Goal: Task Accomplishment & Management: Manage account settings

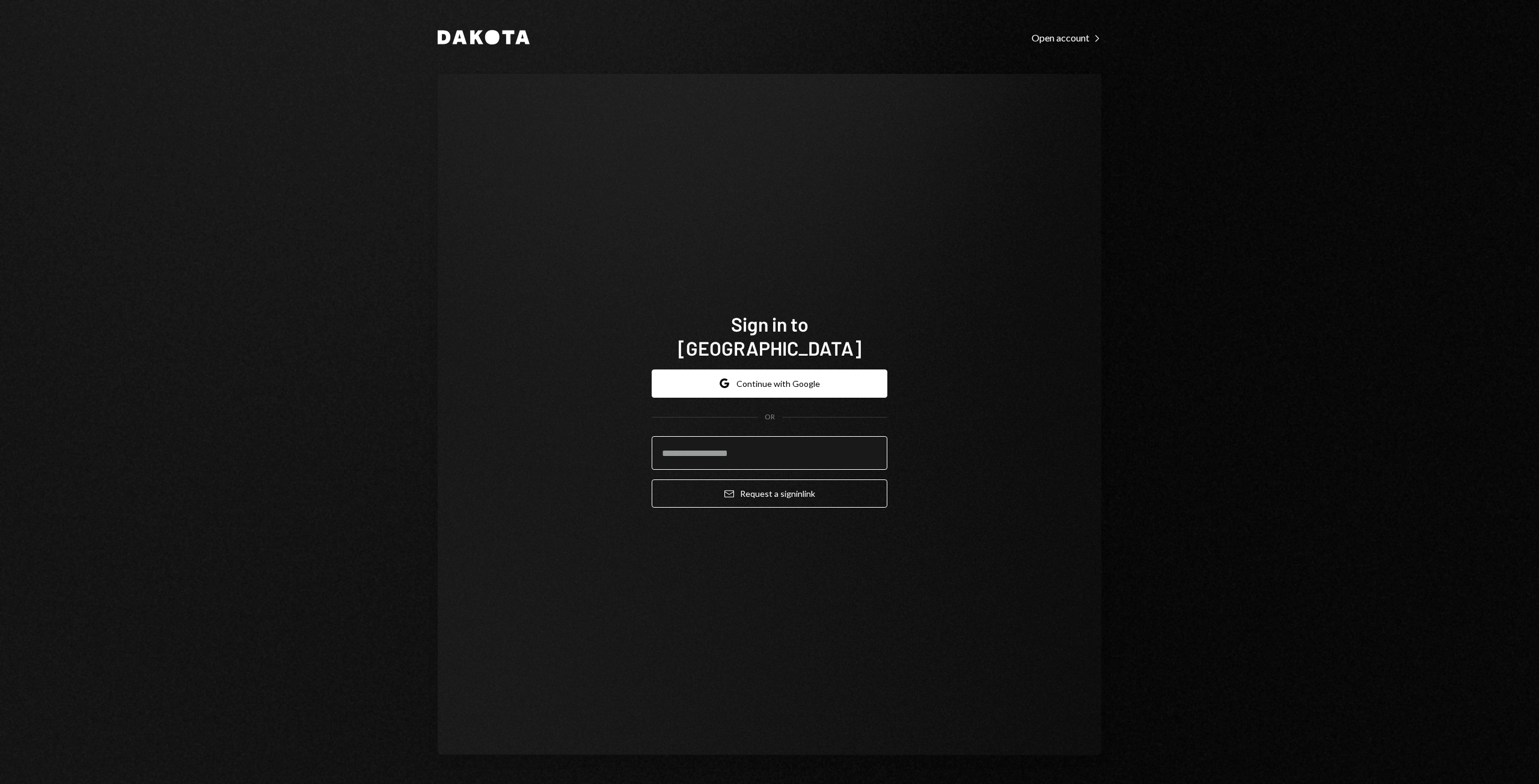
click at [705, 437] on input "email" at bounding box center [770, 453] width 236 height 34
type input "**********"
click at [765, 382] on button "Google Continue with Google" at bounding box center [770, 384] width 236 height 28
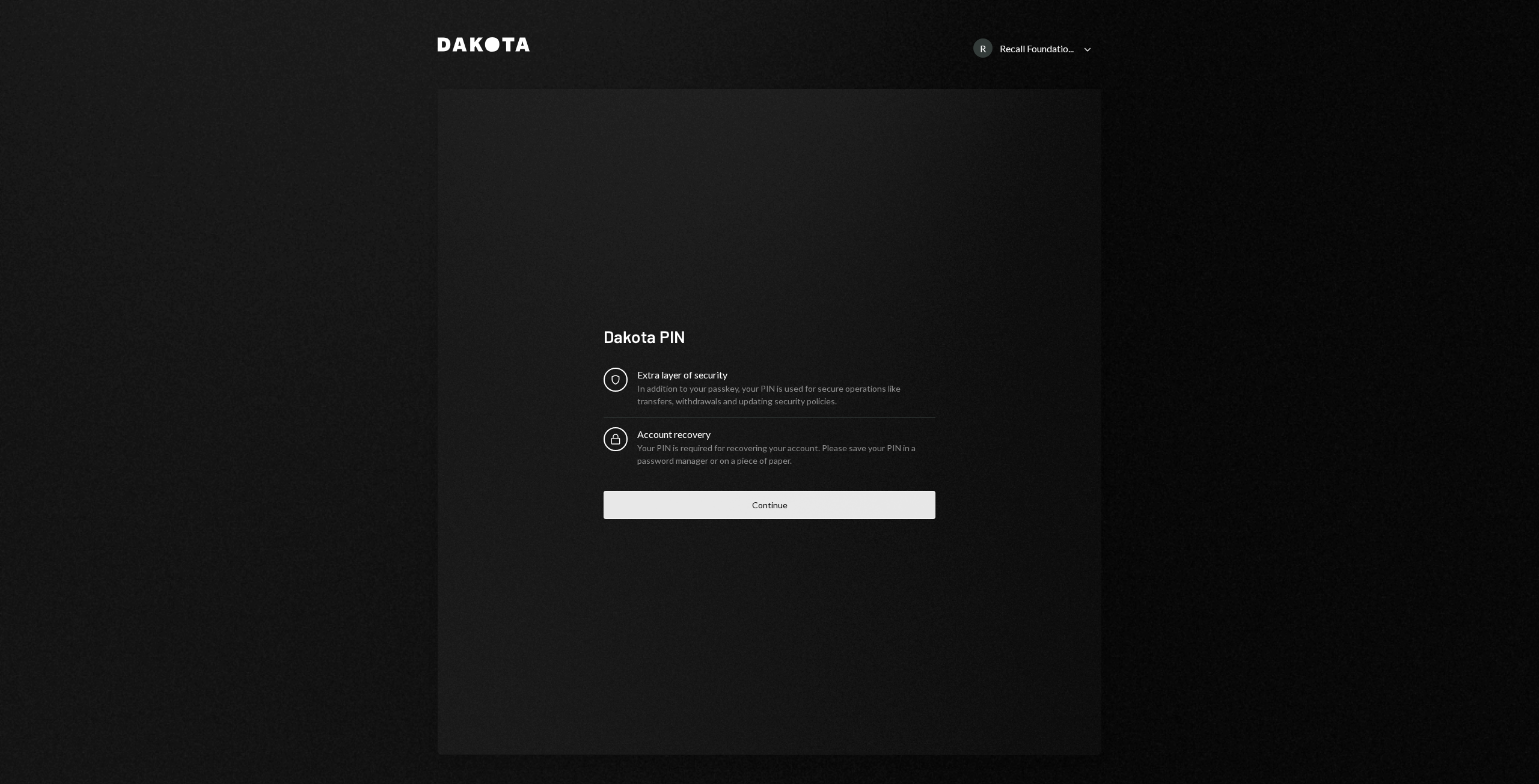
click at [760, 513] on button "Continue" at bounding box center [770, 505] width 332 height 28
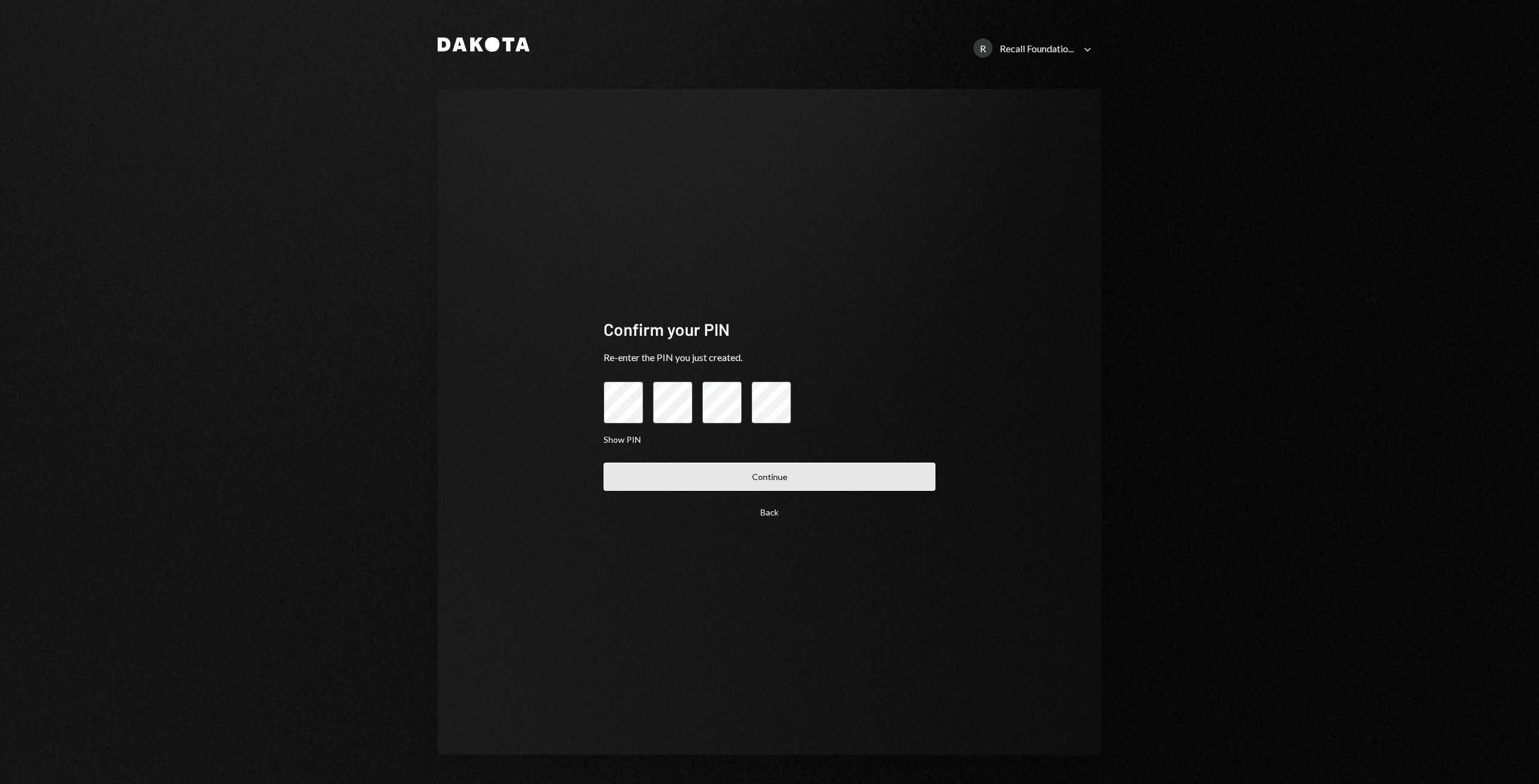
click at [787, 474] on button "Continue" at bounding box center [770, 476] width 332 height 28
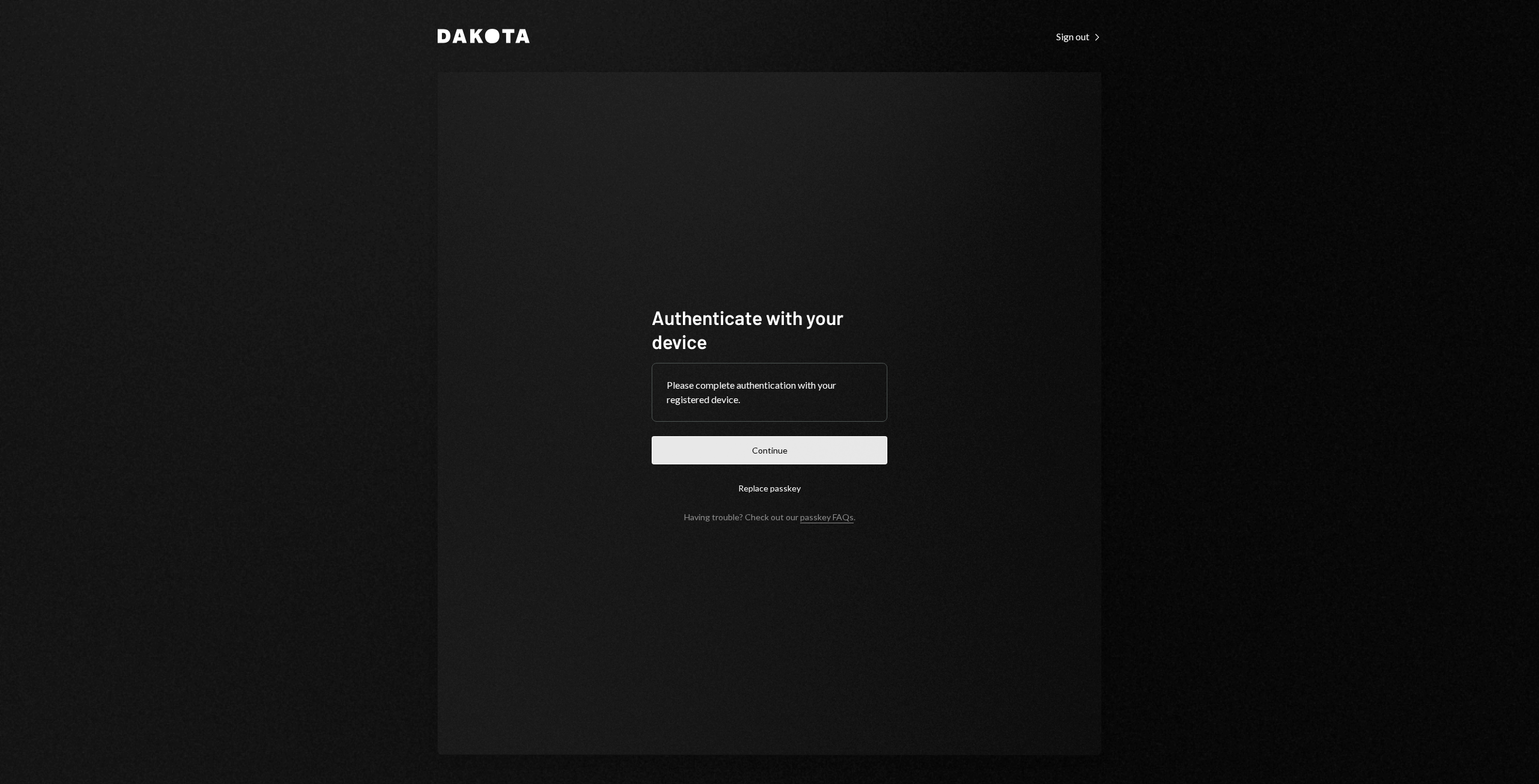
click at [775, 449] on button "Continue" at bounding box center [770, 450] width 236 height 28
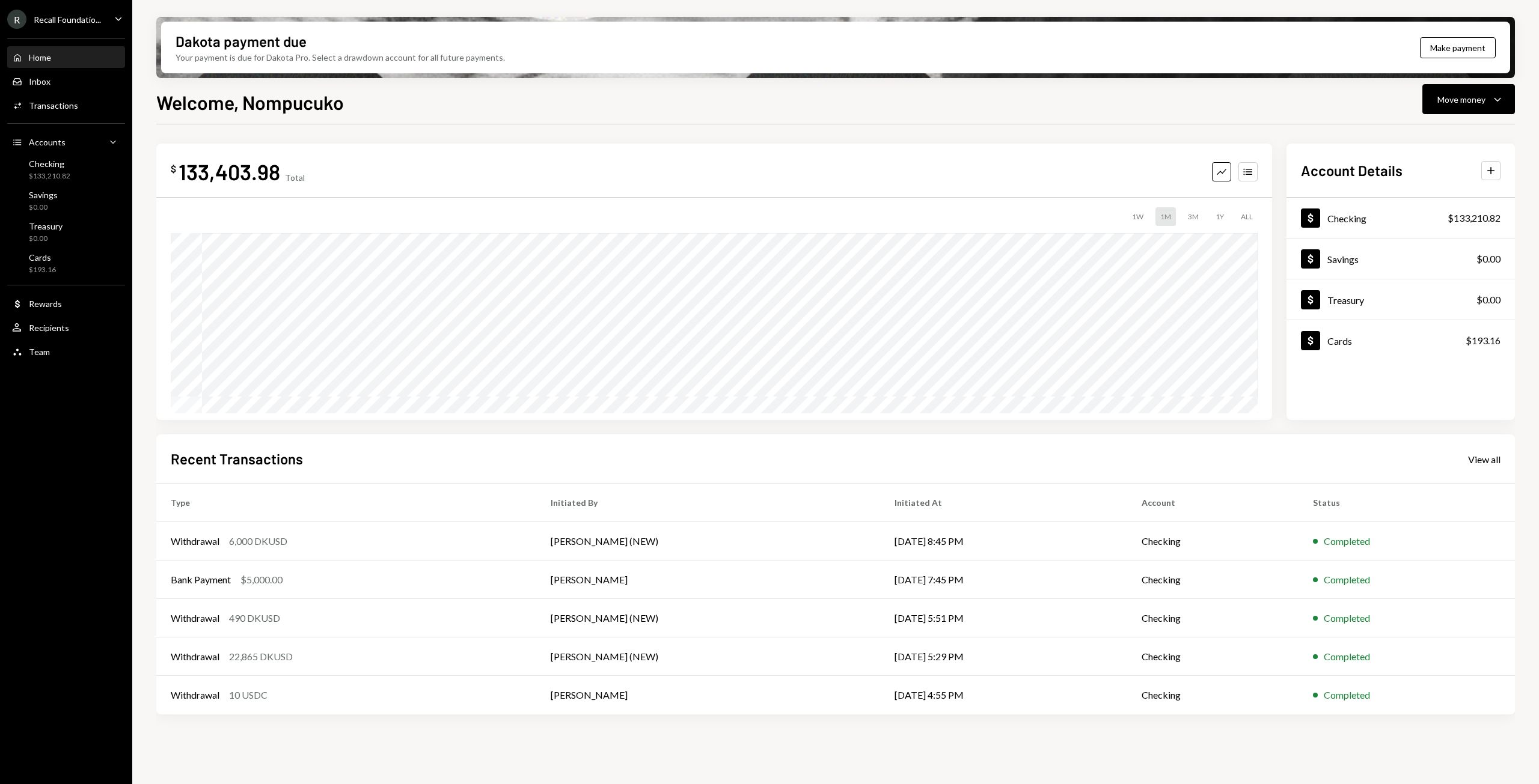
click at [117, 19] on icon "Main" at bounding box center [118, 18] width 6 height 3
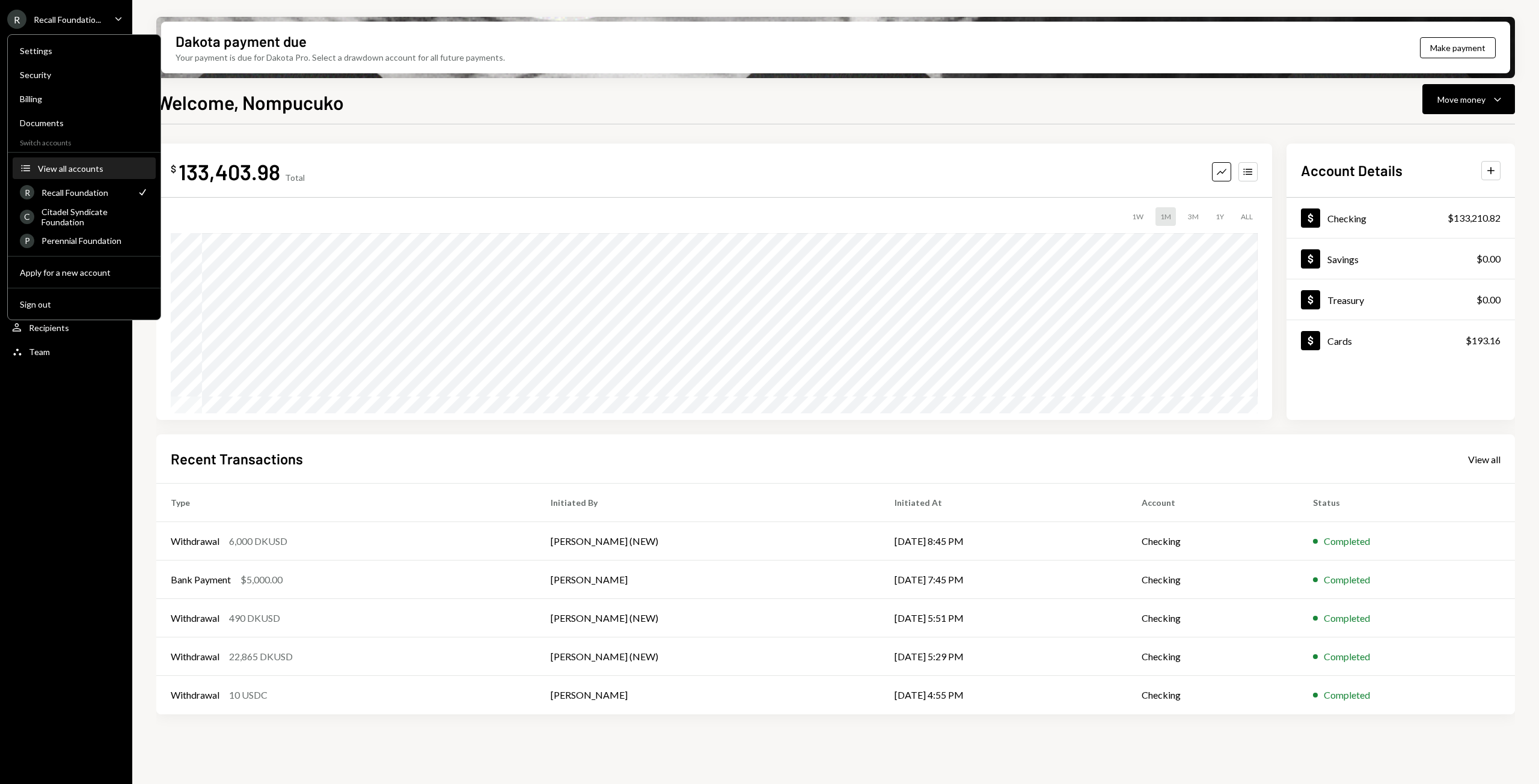
click at [57, 170] on div "View all accounts" at bounding box center [93, 169] width 111 height 10
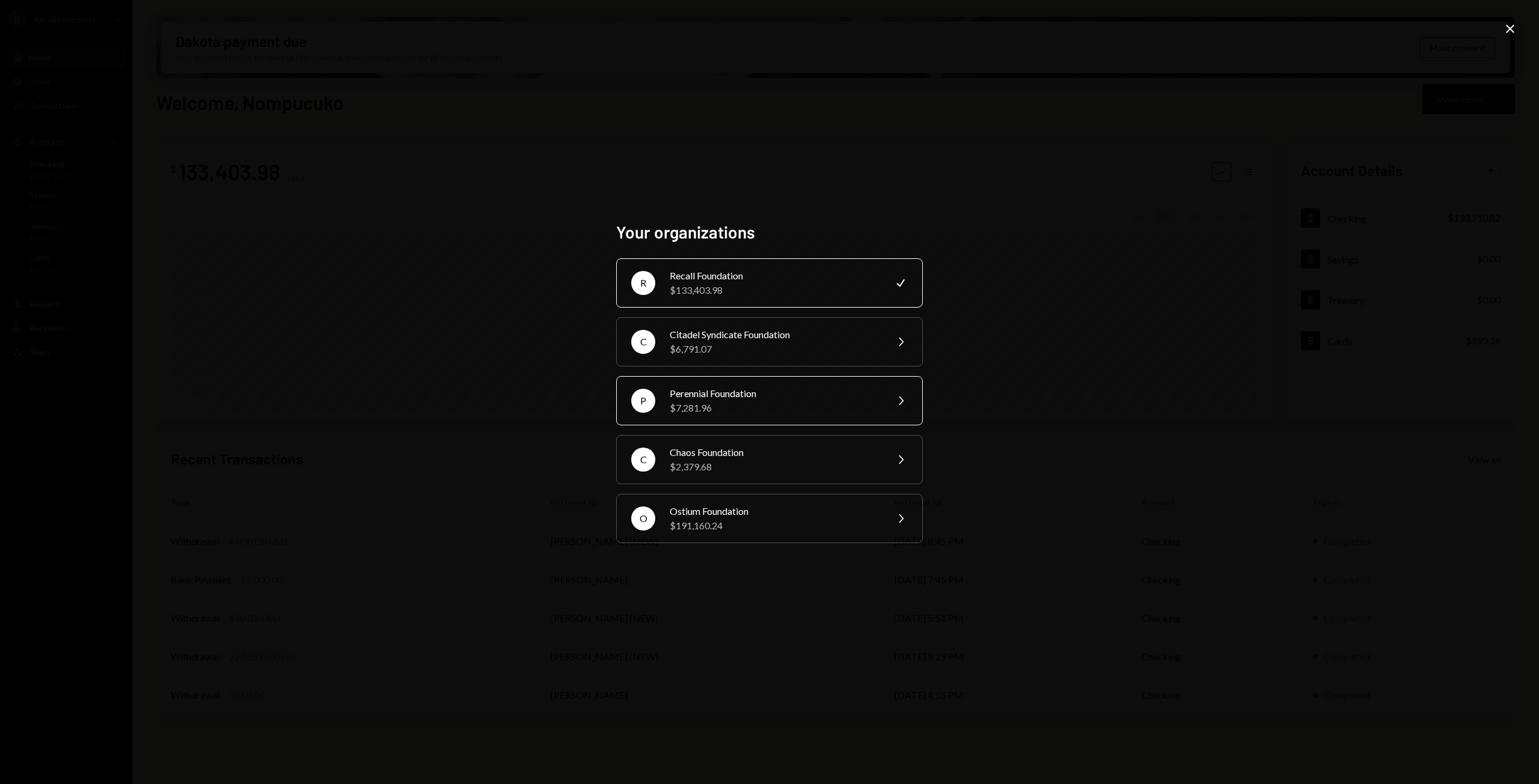
click at [749, 407] on div "$7,281.96" at bounding box center [774, 408] width 209 height 15
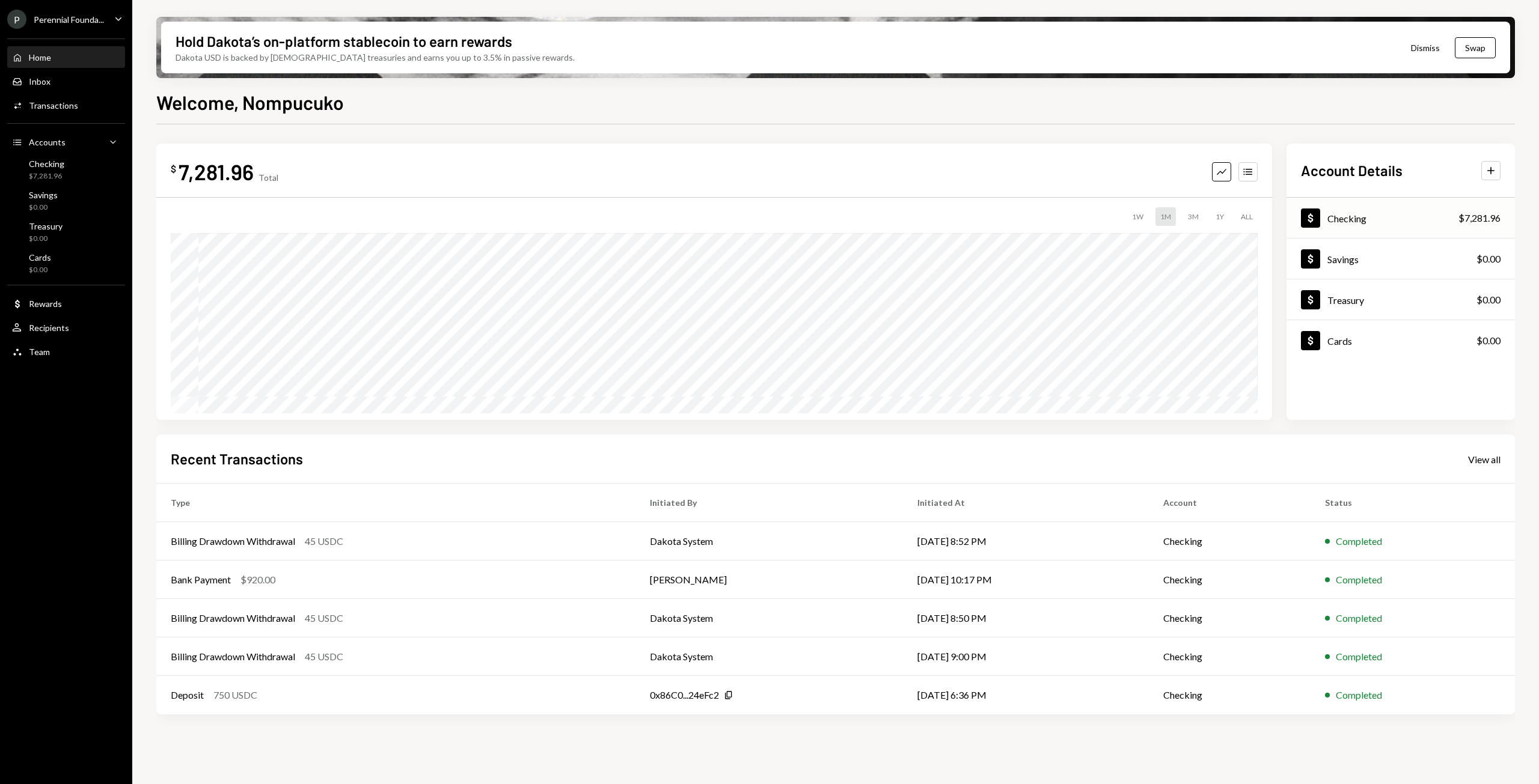
click at [1465, 213] on div "$7,281.96" at bounding box center [1480, 218] width 42 height 15
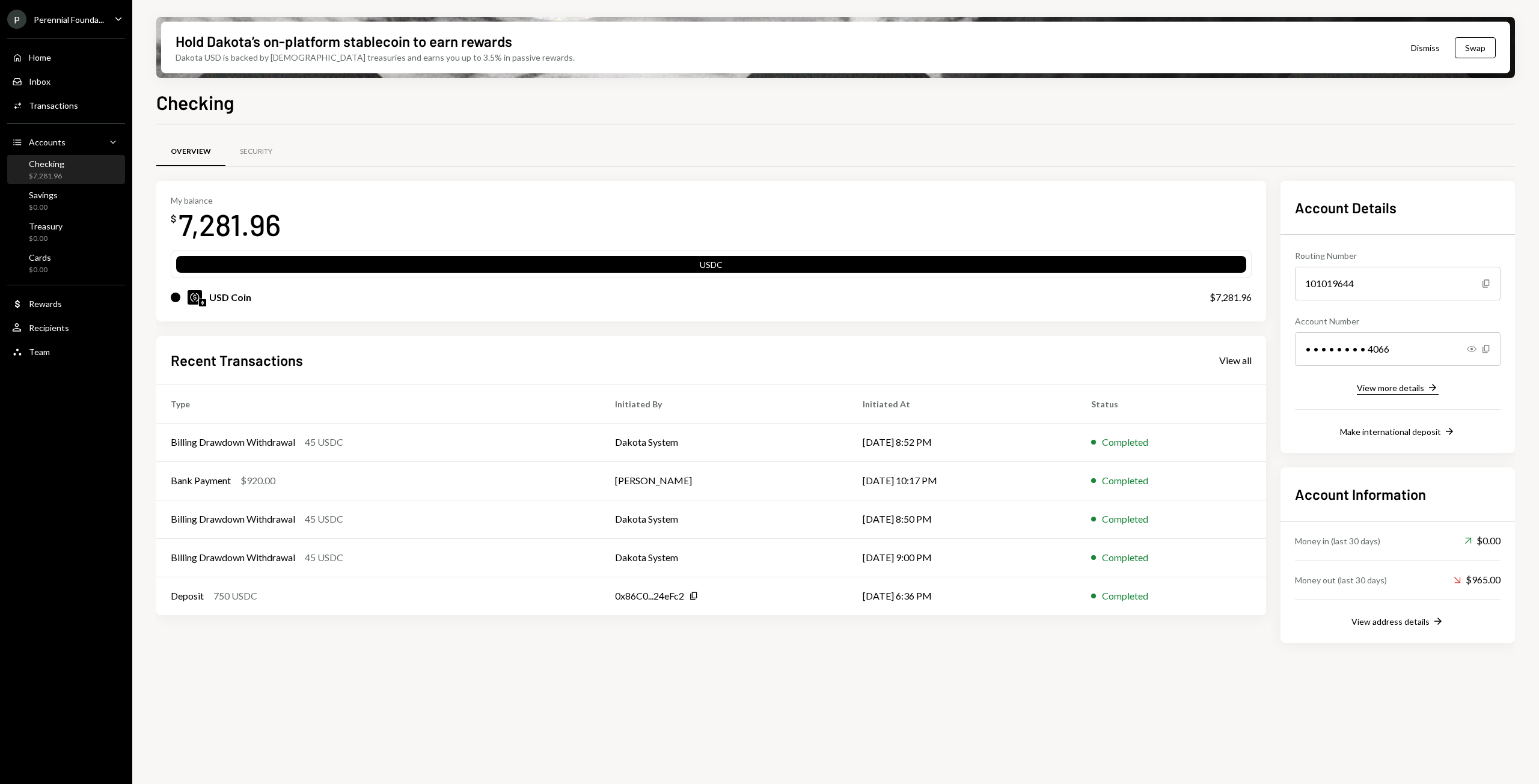
click at [1423, 387] on div "View more details" at bounding box center [1390, 388] width 67 height 10
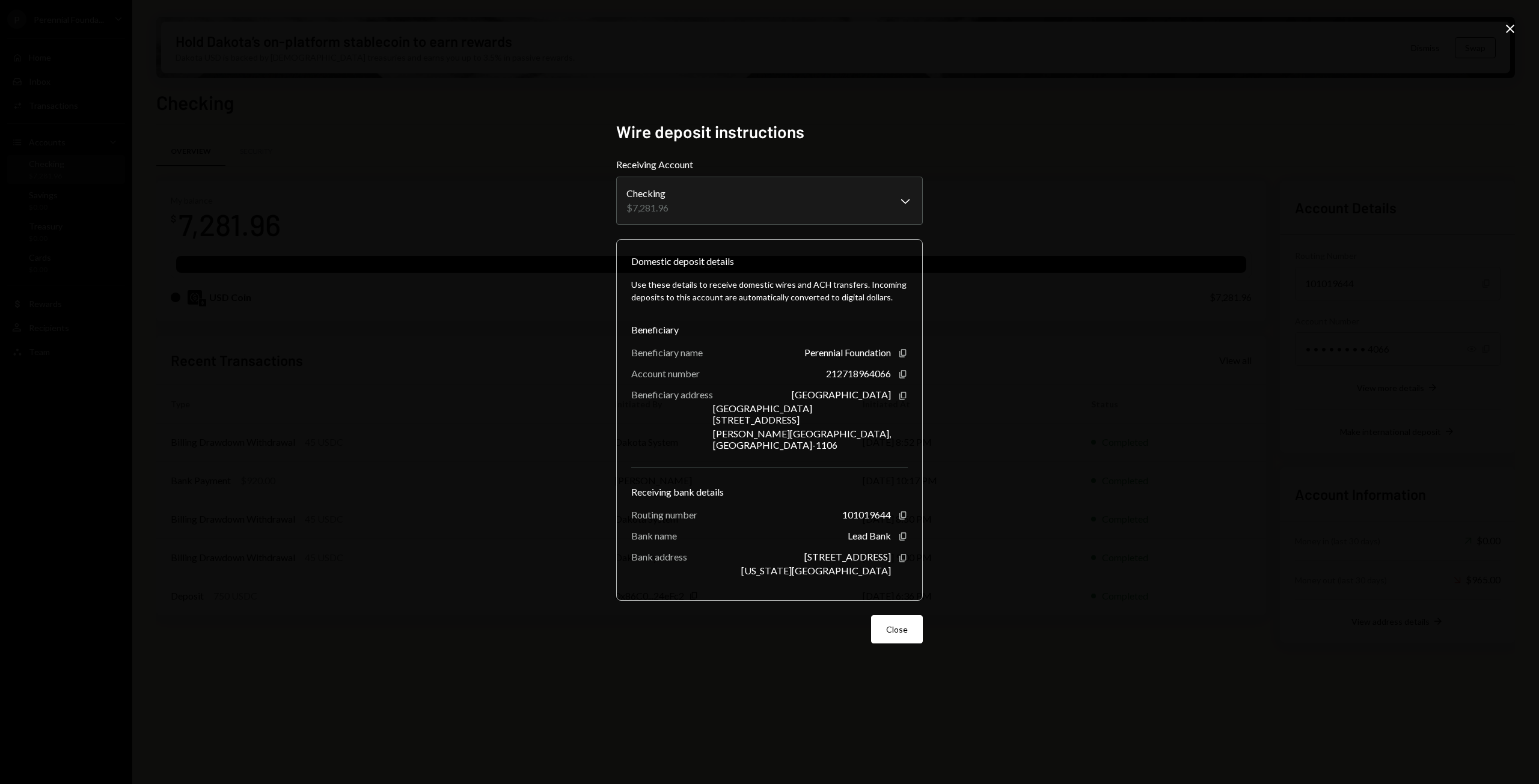
click at [1333, 411] on div "**********" at bounding box center [770, 392] width 1539 height 784
click at [903, 379] on icon "Copy" at bounding box center [902, 374] width 10 height 10
click at [1216, 383] on div "**********" at bounding box center [770, 392] width 1539 height 784
click at [1508, 29] on icon "Close" at bounding box center [1510, 29] width 15 height 15
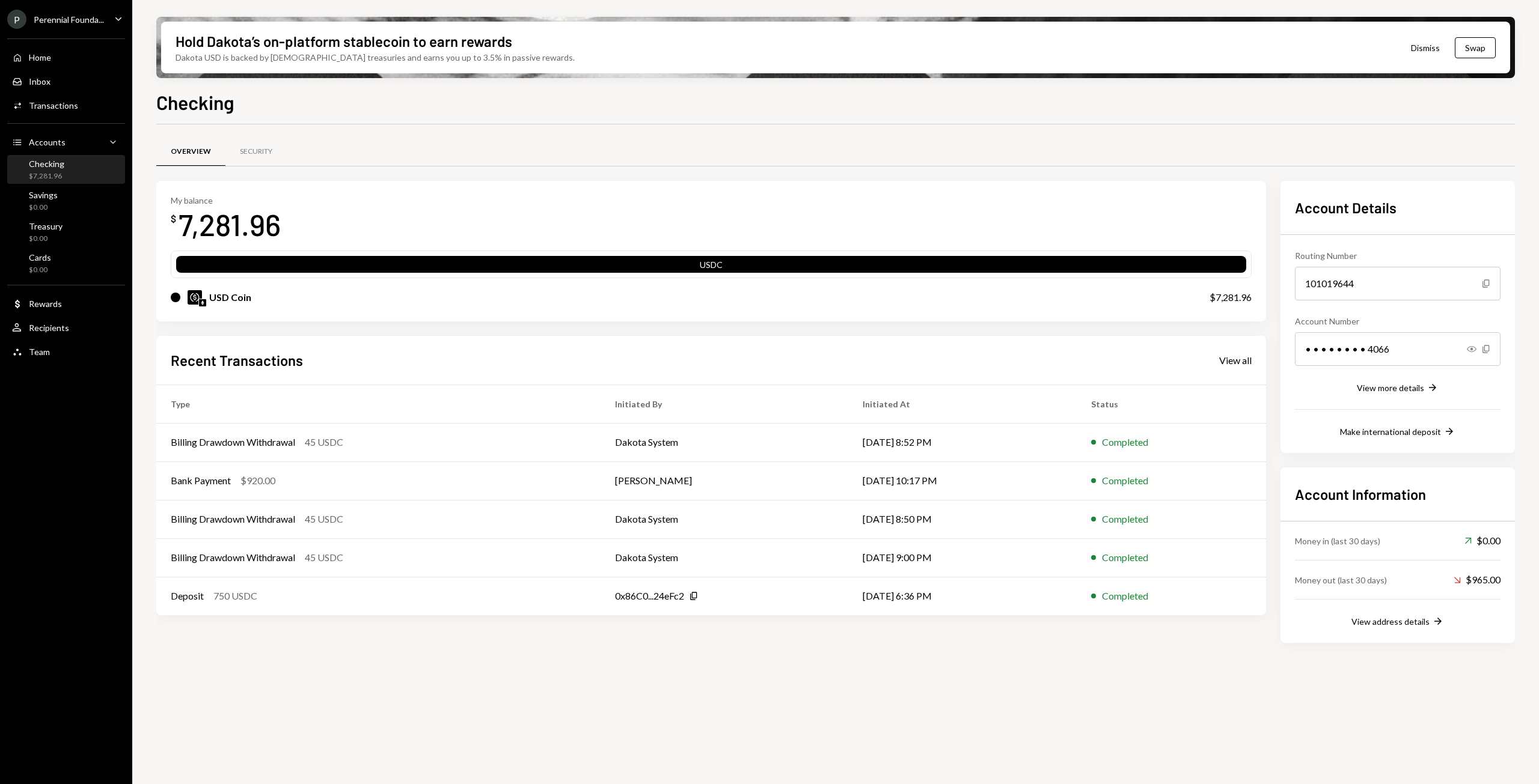
click at [272, 219] on div "7,281.96" at bounding box center [229, 224] width 102 height 38
click at [1398, 390] on div "View more details" at bounding box center [1390, 388] width 67 height 10
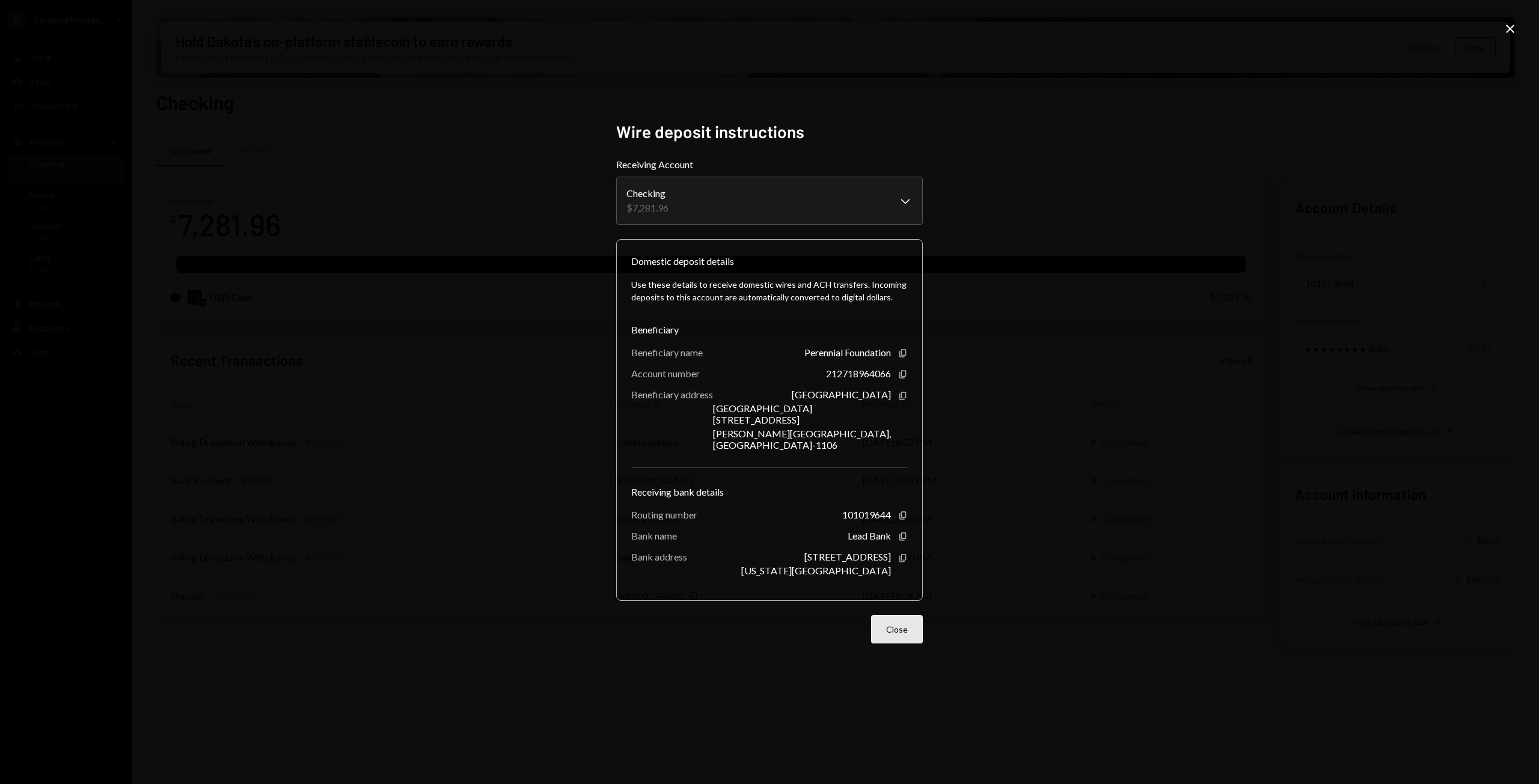
click at [902, 626] on button "Close" at bounding box center [896, 629] width 52 height 28
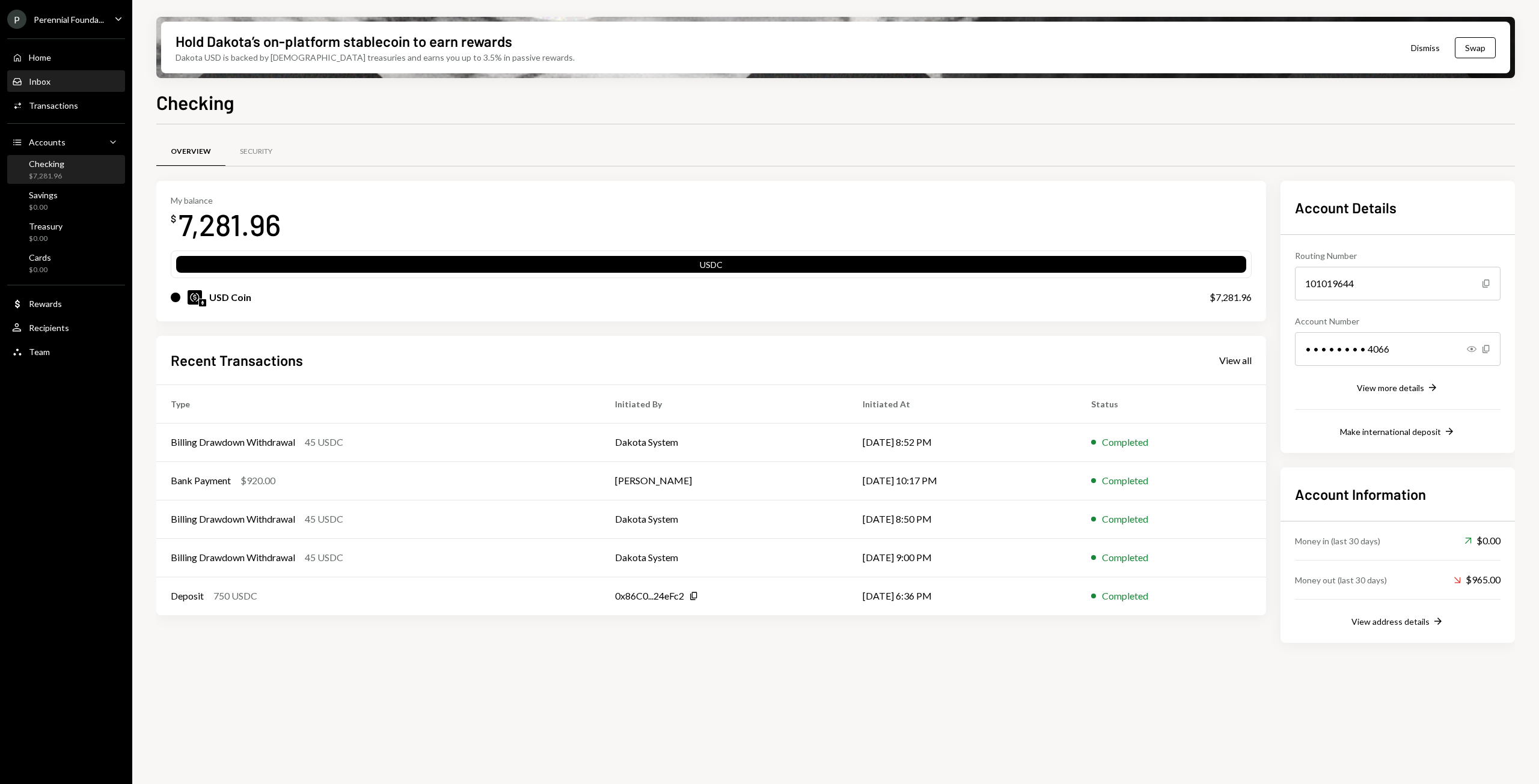
click at [45, 80] on div "Inbox" at bounding box center [39, 81] width 22 height 10
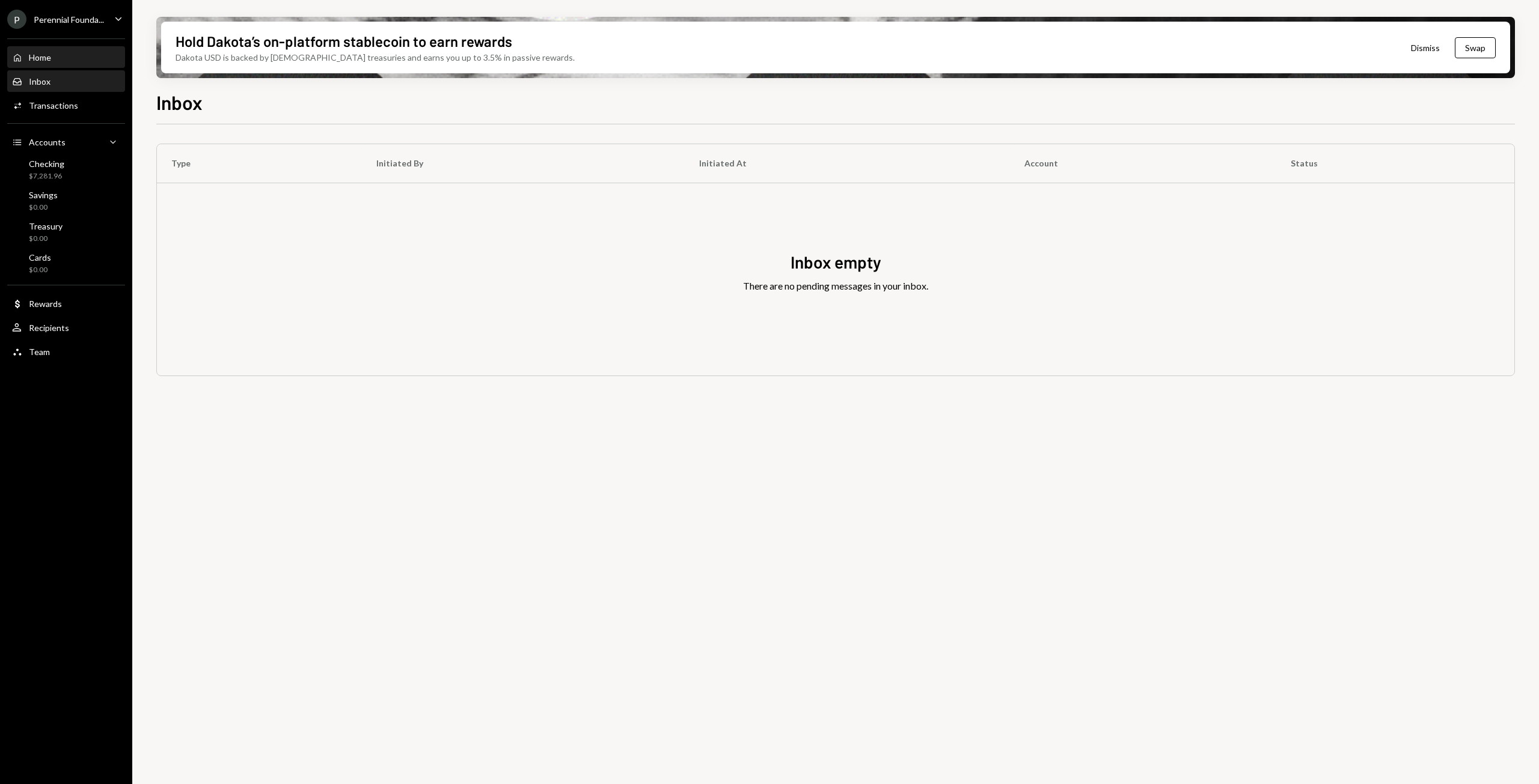
click at [44, 60] on div "Home" at bounding box center [39, 58] width 22 height 10
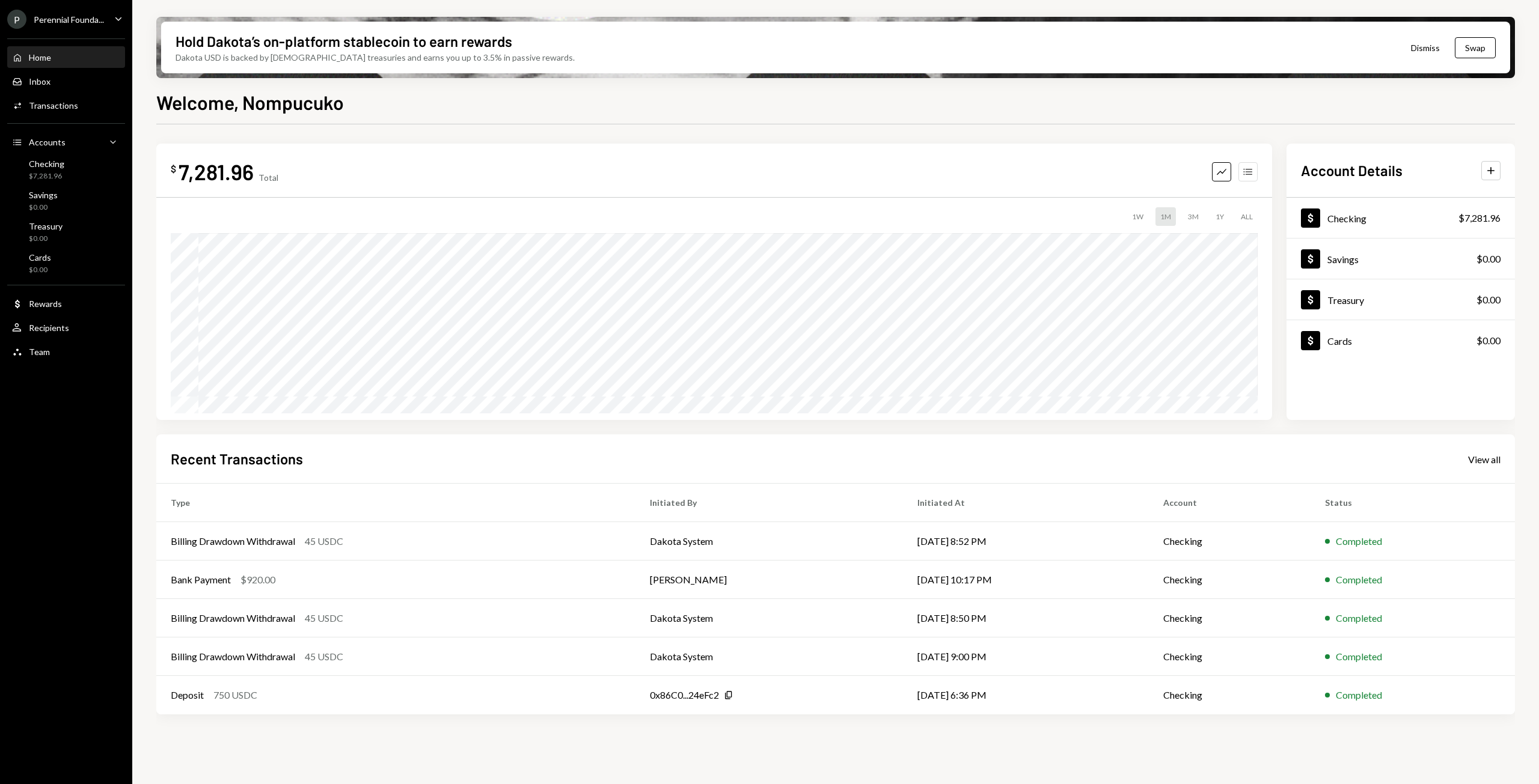
click at [1251, 172] on icon "Accounts" at bounding box center [1248, 172] width 12 height 12
click at [1250, 172] on icon "button" at bounding box center [1248, 172] width 9 height 7
click at [1222, 170] on icon "Graph" at bounding box center [1222, 172] width 12 height 12
click at [1252, 170] on icon "Accounts" at bounding box center [1248, 172] width 12 height 12
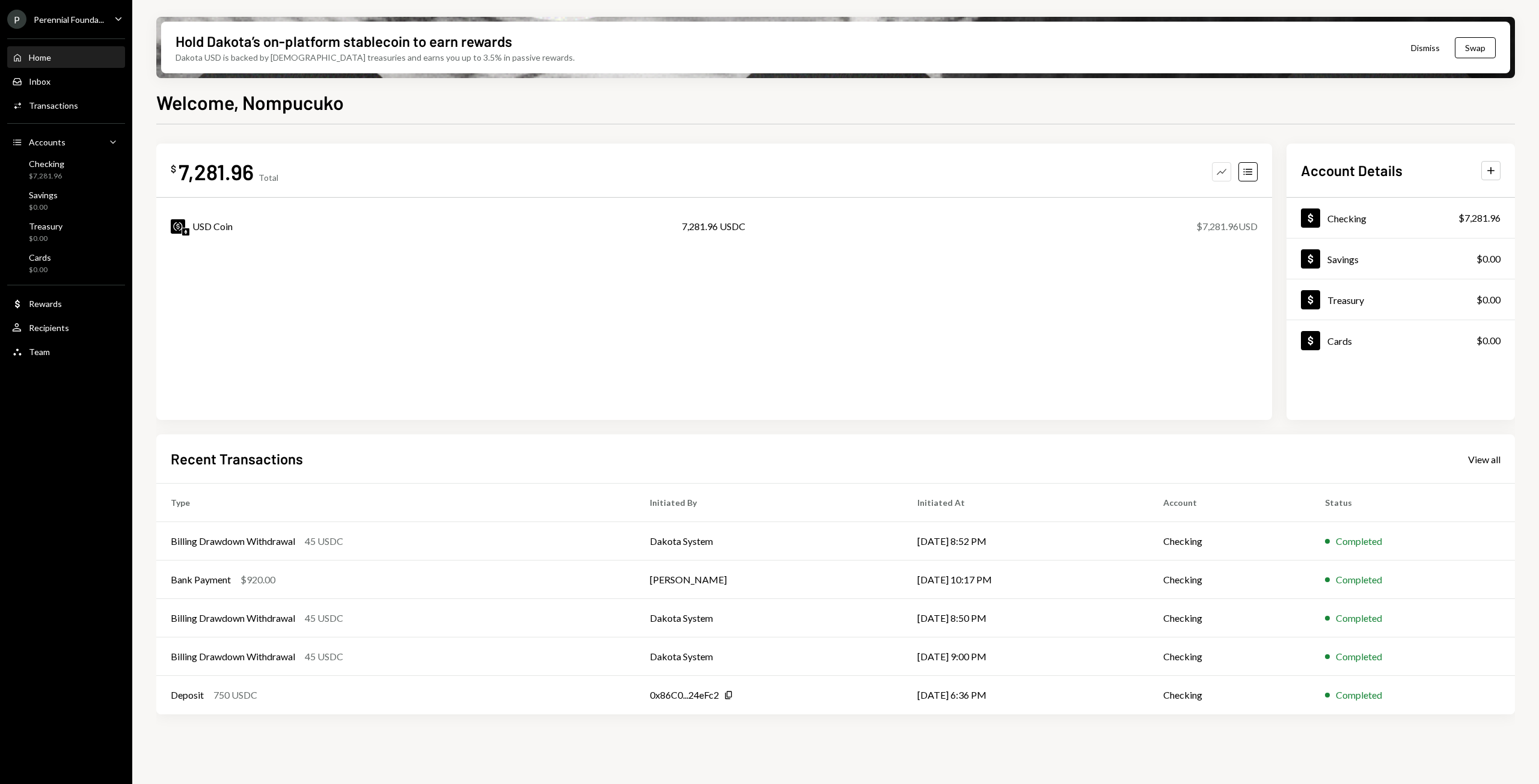
click at [1218, 174] on icon "button" at bounding box center [1222, 171] width 10 height 6
click at [41, 82] on div "Inbox" at bounding box center [39, 81] width 22 height 10
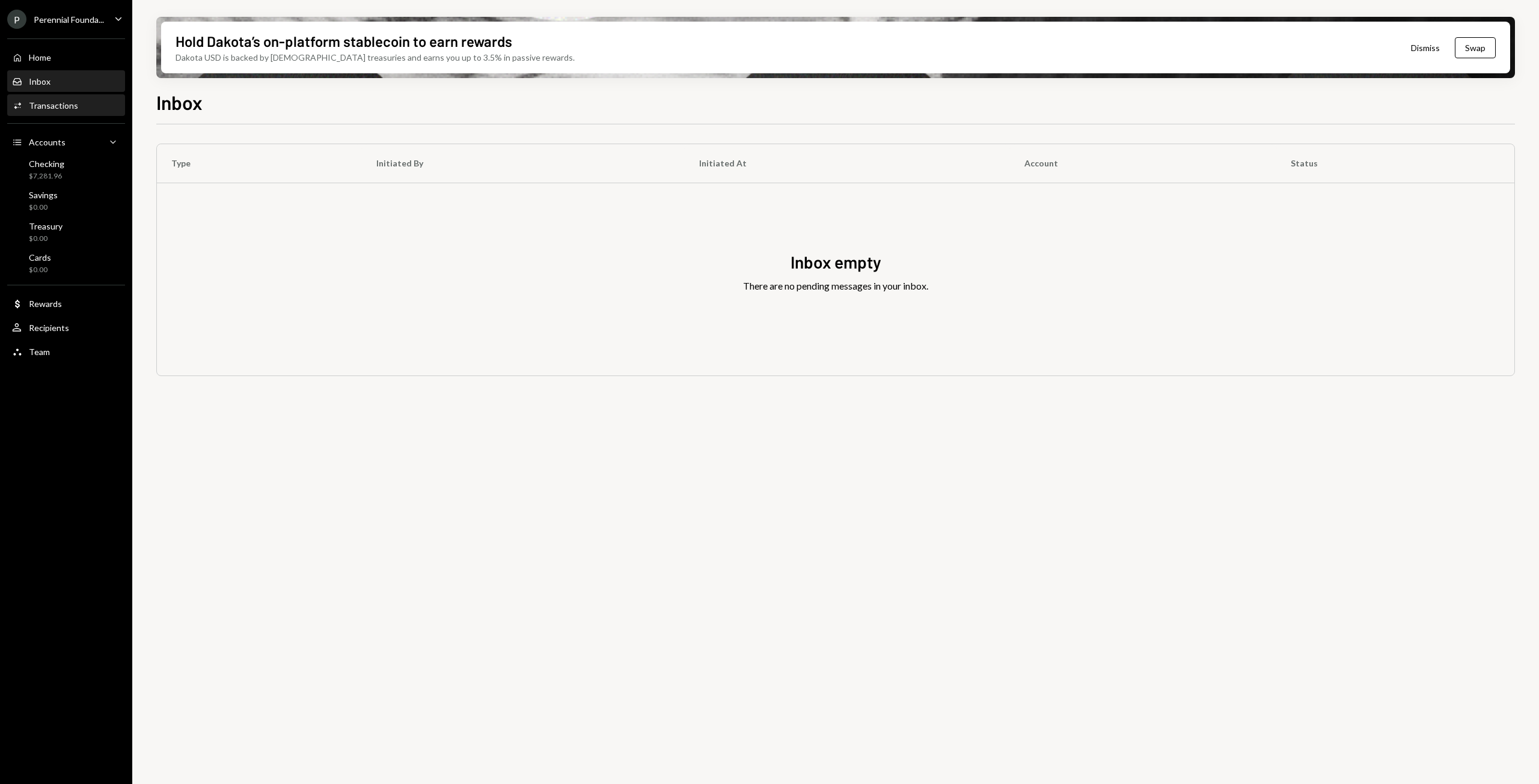
click at [41, 107] on div "Transactions" at bounding box center [53, 106] width 49 height 10
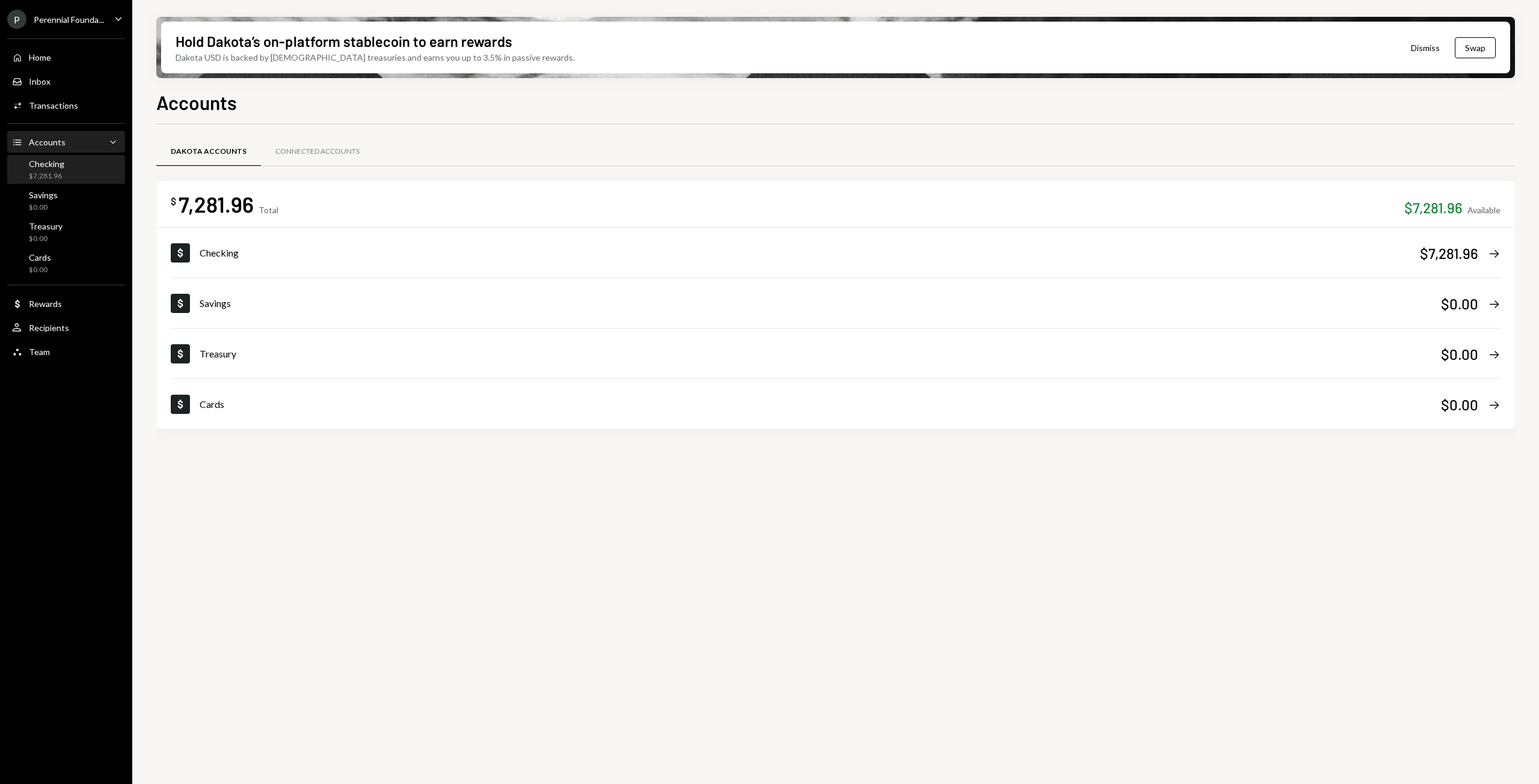
click at [50, 174] on div "$7,281.96" at bounding box center [46, 177] width 36 height 10
